Goal: Task Accomplishment & Management: Manage account settings

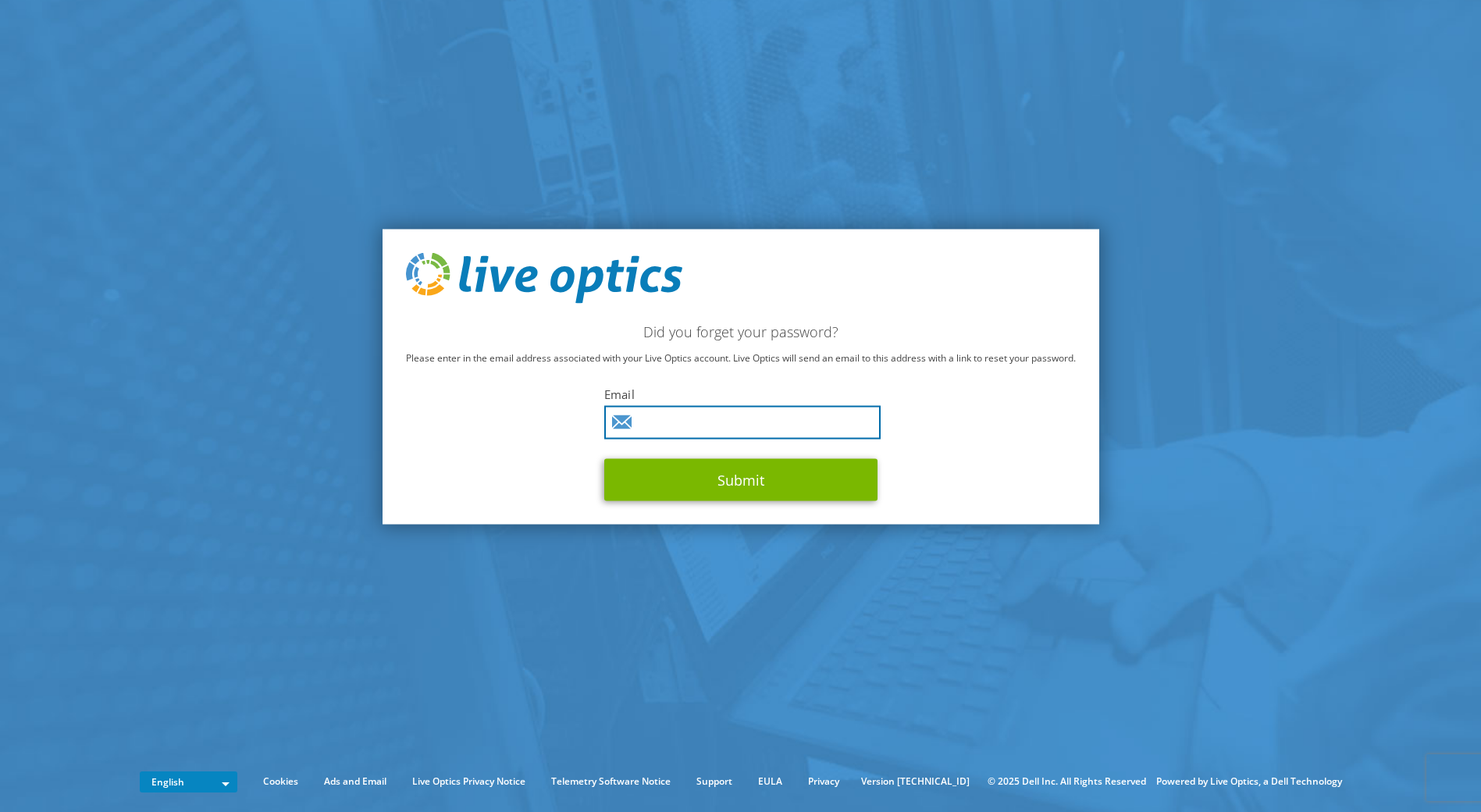
click at [718, 418] on input "text" at bounding box center [743, 422] width 276 height 33
type input "daniel.heggli@leuchterag.ch"
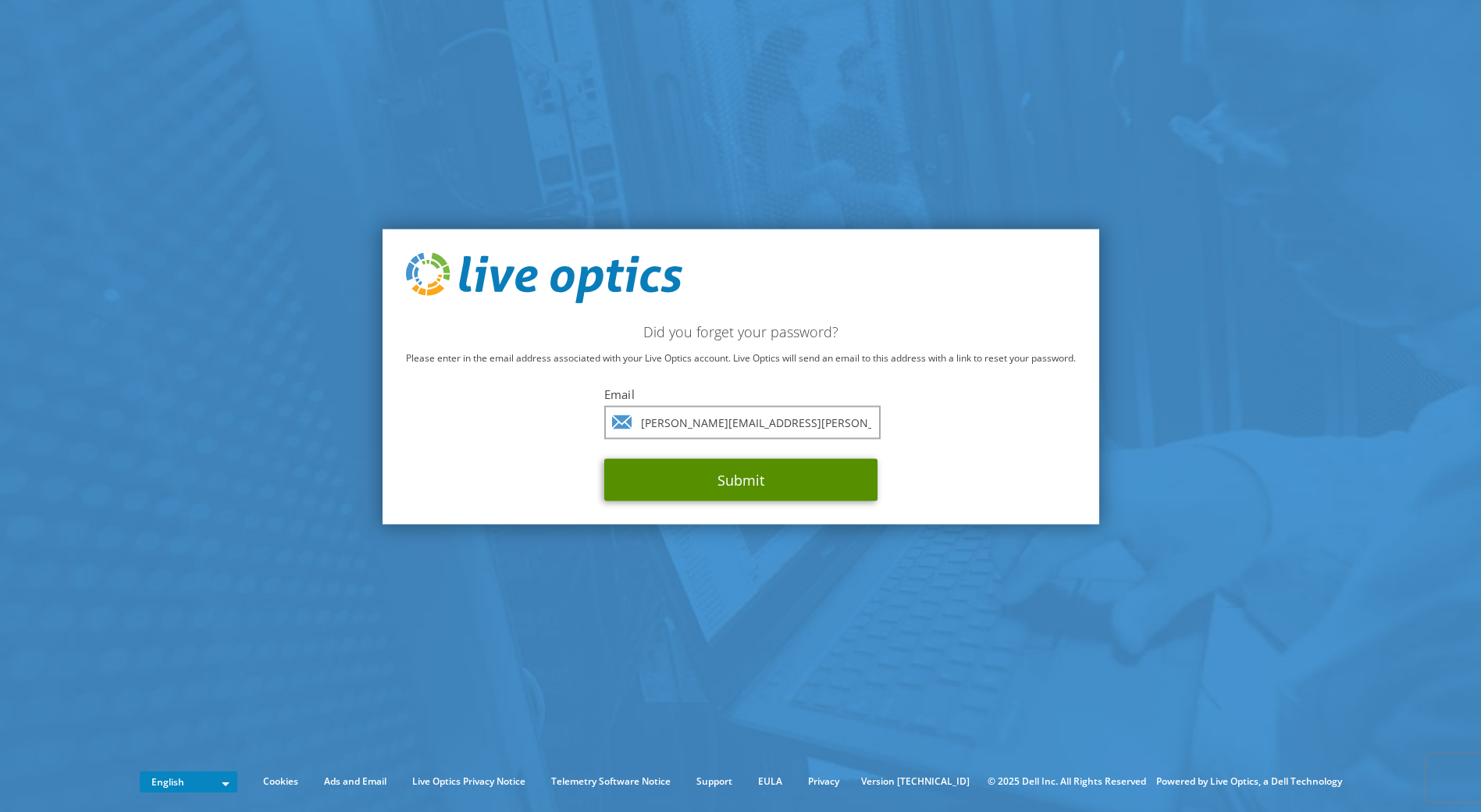
click at [729, 480] on button "Submit" at bounding box center [741, 480] width 274 height 42
click at [740, 475] on button "Submit" at bounding box center [741, 480] width 274 height 42
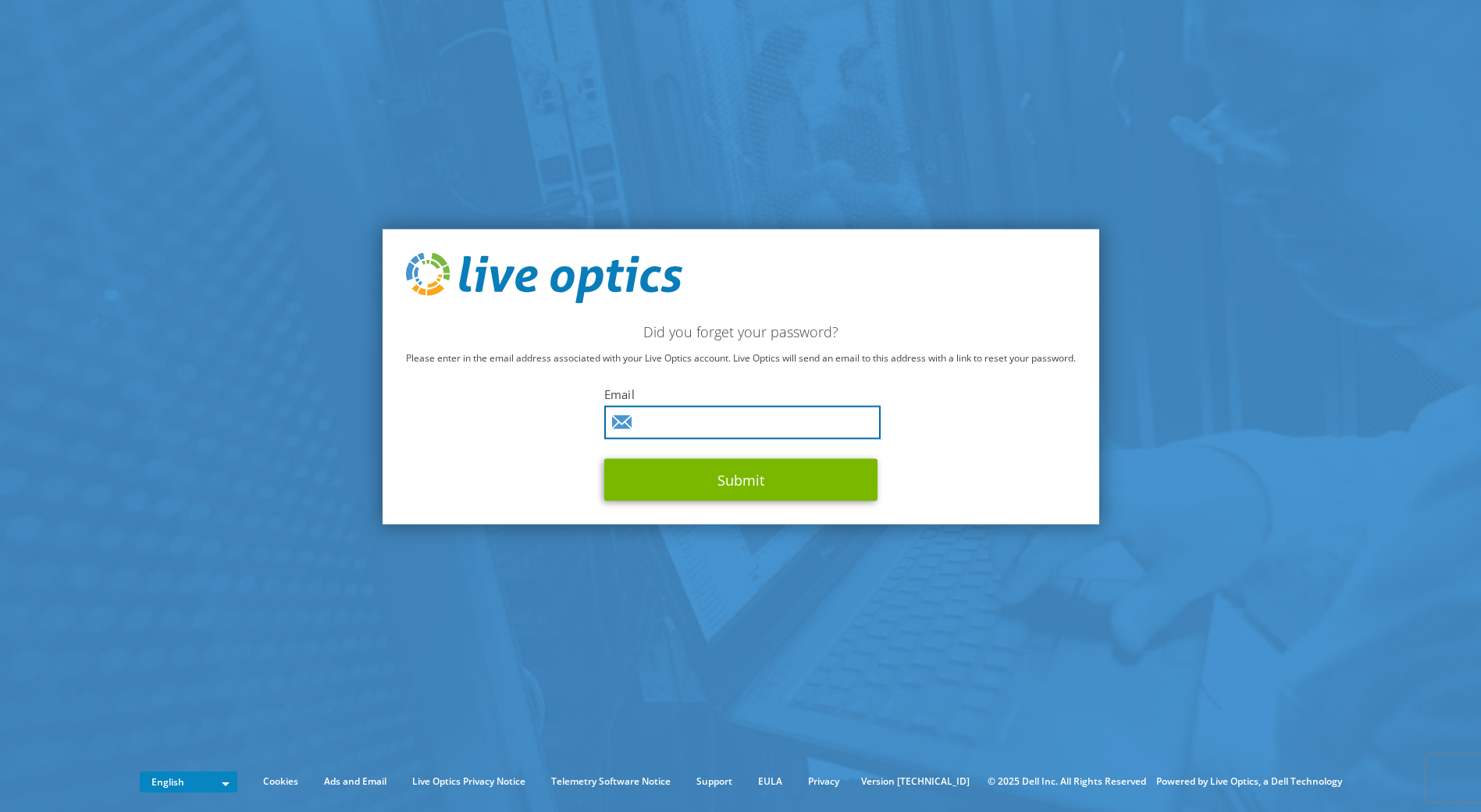
click at [668, 422] on input "text" at bounding box center [743, 422] width 276 height 33
type input "[PERSON_NAME][EMAIL_ADDRESS][PERSON_NAME][DOMAIN_NAME]"
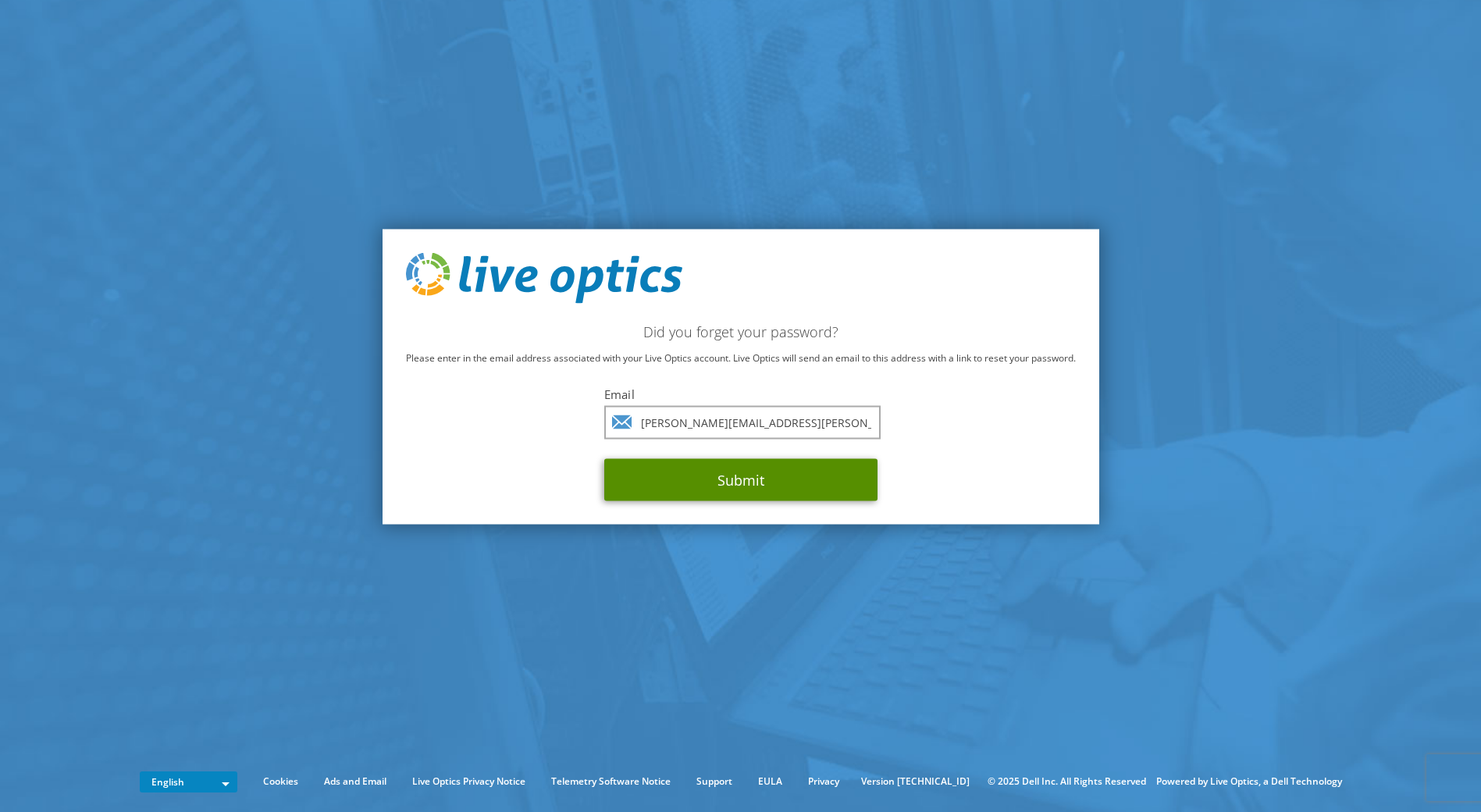
click at [681, 481] on button "Submit" at bounding box center [741, 480] width 274 height 42
